Goal: Check status: Check status

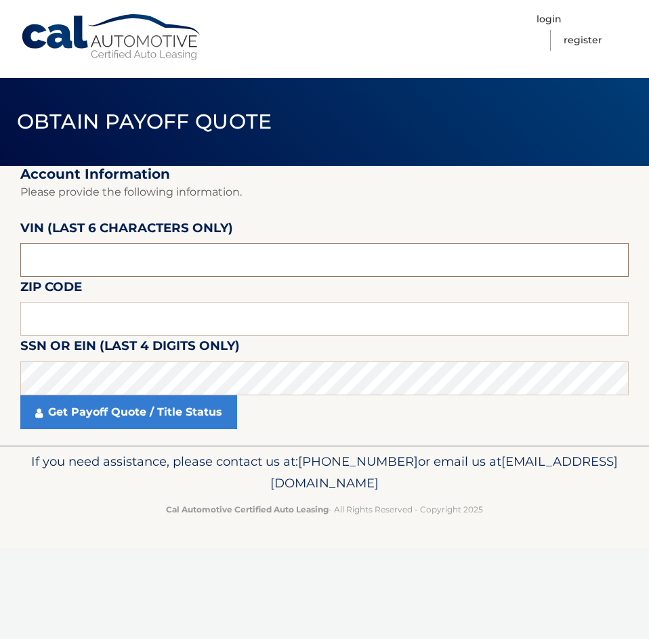
click at [280, 264] on input "text" at bounding box center [324, 260] width 608 height 34
type input "013397"
click at [0, 378] on html "Cal Automotive Menu Login Register Obtain Payoff Quote 013397" at bounding box center [324, 319] width 649 height 639
drag, startPoint x: 79, startPoint y: 322, endPoint x: -1, endPoint y: 320, distance: 79.2
click at [0, 320] on html "Cal Automotive Menu Login Register Obtain Payoff Quote 013397" at bounding box center [324, 319] width 649 height 639
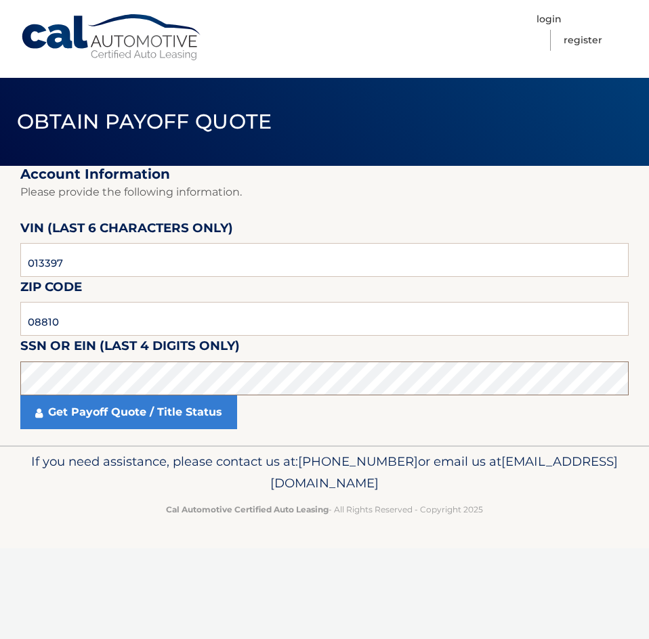
click at [0, 376] on html "Cal Automotive Menu Login Register Obtain Payoff Quote 013397" at bounding box center [324, 319] width 649 height 639
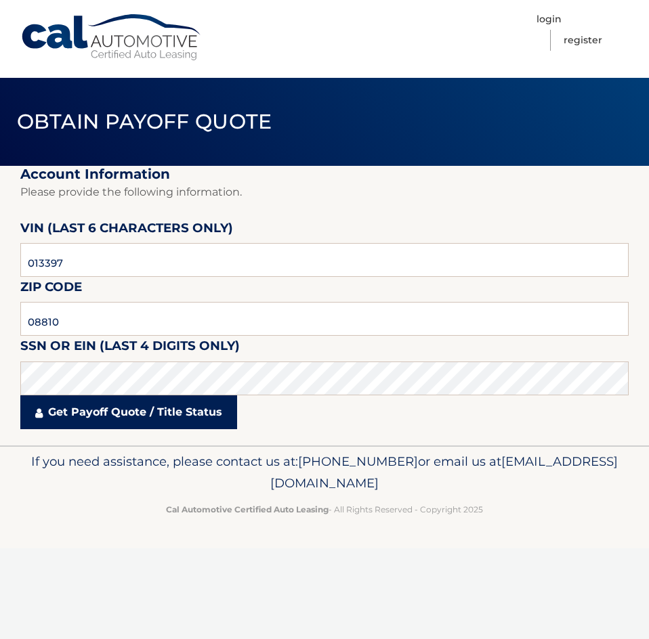
click at [153, 416] on link "Get Payoff Quote / Title Status" at bounding box center [128, 412] width 217 height 34
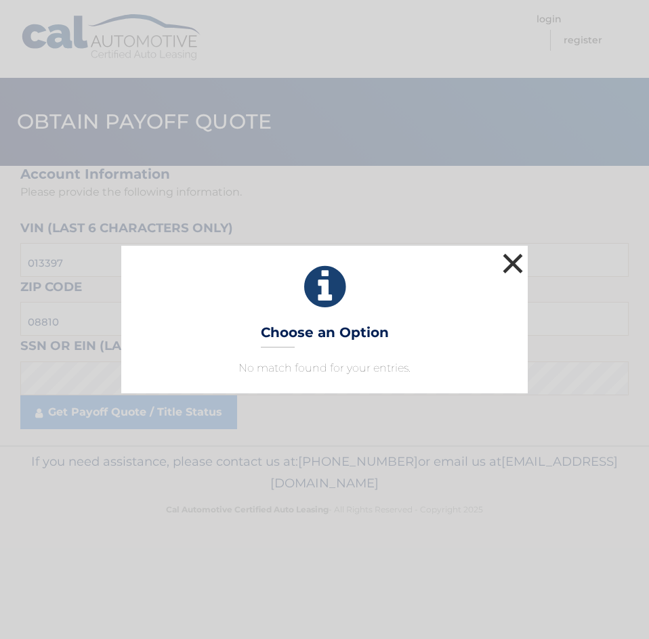
click at [500, 265] on button "×" at bounding box center [512, 263] width 27 height 27
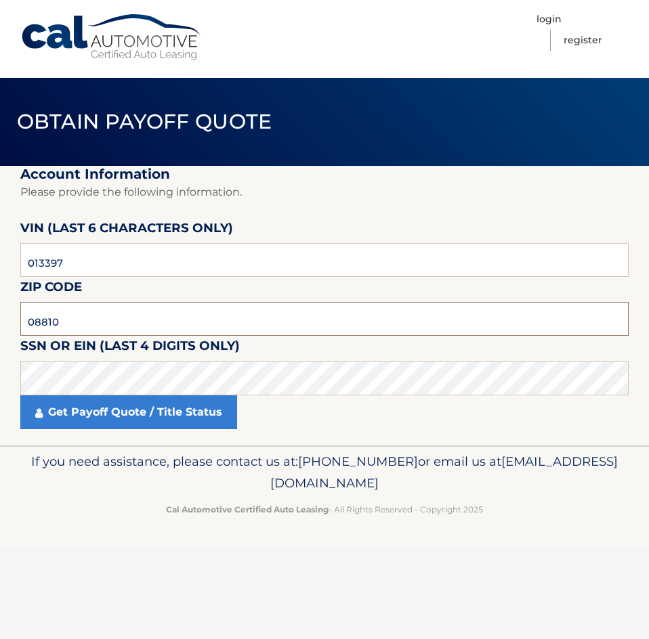
drag, startPoint x: 70, startPoint y: 318, endPoint x: -1, endPoint y: 326, distance: 71.5
click at [0, 326] on html "Cal Automotive Menu Login Register Obtain Payoff Quote 013397" at bounding box center [324, 319] width 649 height 639
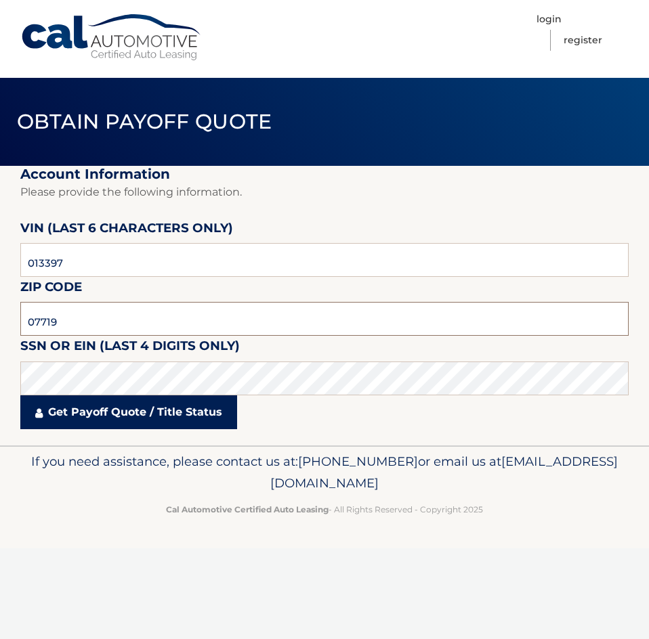
type input "07719"
click at [174, 415] on link "Get Payoff Quote / Title Status" at bounding box center [128, 412] width 217 height 34
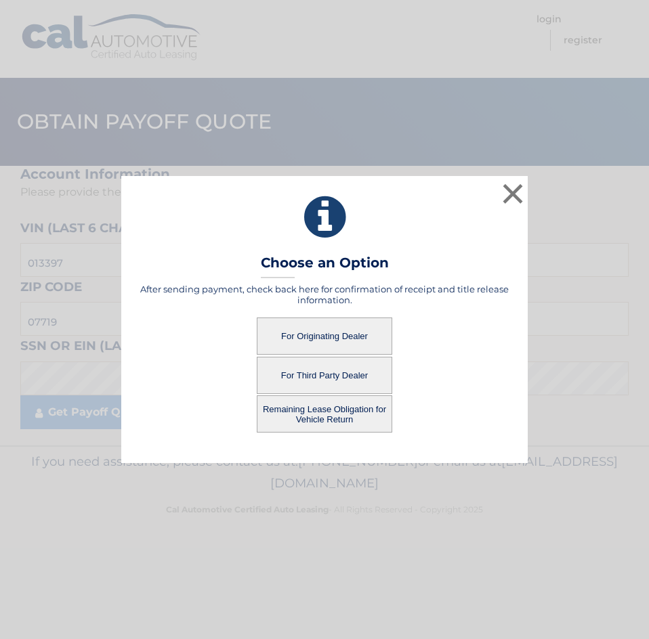
click at [345, 337] on button "For Originating Dealer" at bounding box center [324, 336] width 135 height 37
click at [341, 337] on button "For Originating Dealer" at bounding box center [324, 336] width 135 height 37
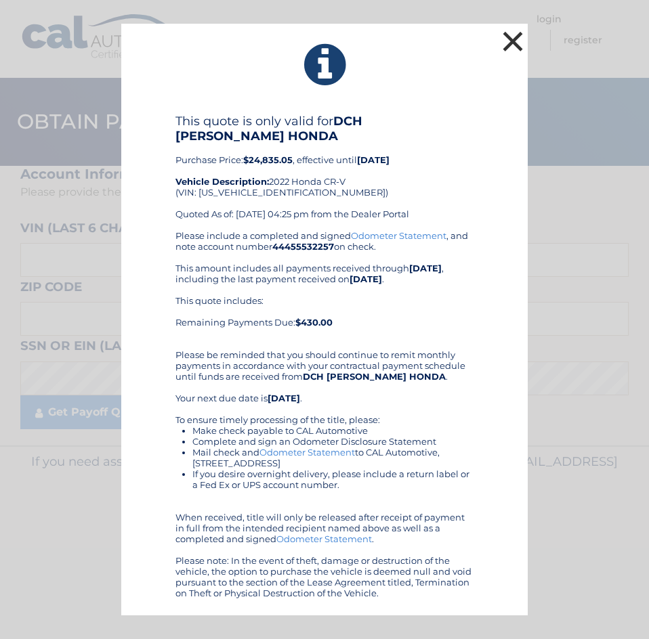
click at [514, 48] on button "×" at bounding box center [512, 41] width 27 height 27
